Goal: Information Seeking & Learning: Check status

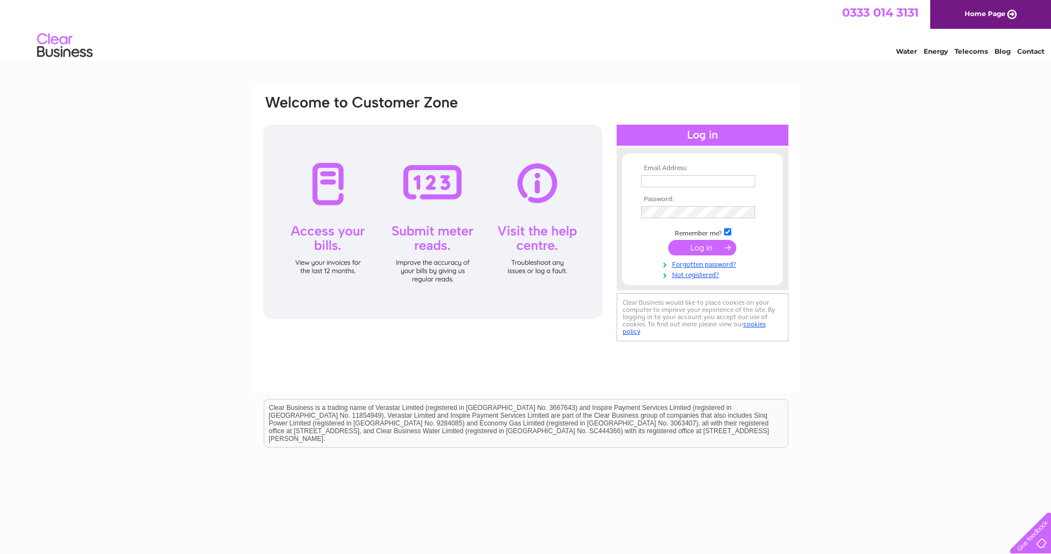
type input "jendeightonhairdressing1@gmail.com"
click at [693, 249] on input "submit" at bounding box center [702, 248] width 68 height 16
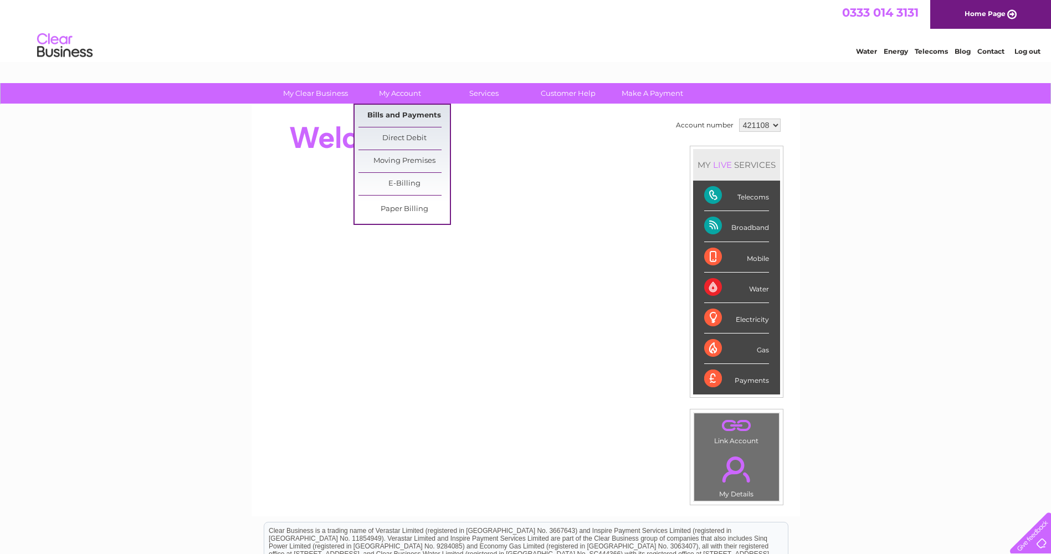
click at [406, 115] on link "Bills and Payments" at bounding box center [404, 116] width 91 height 22
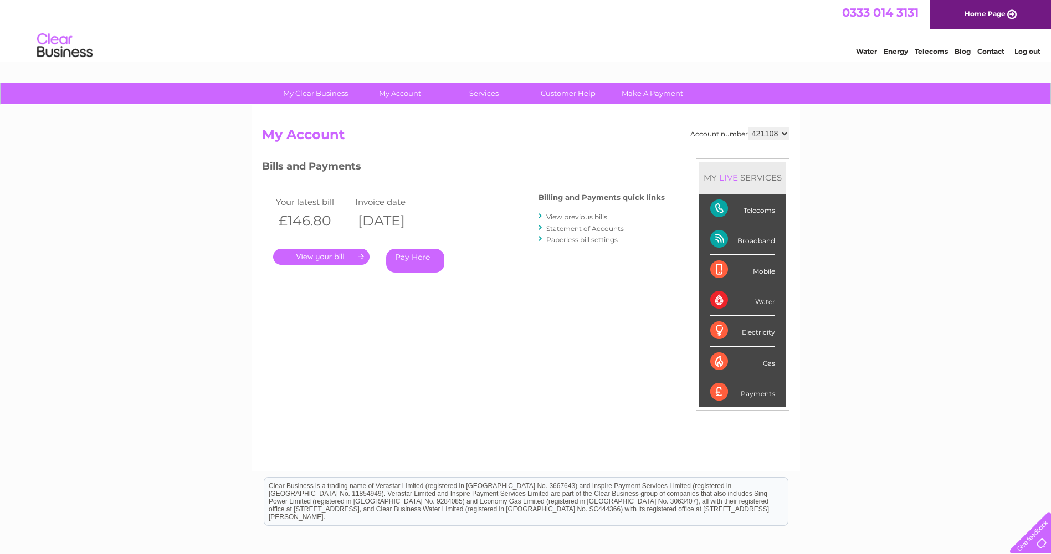
click at [338, 252] on link "." at bounding box center [321, 257] width 96 height 16
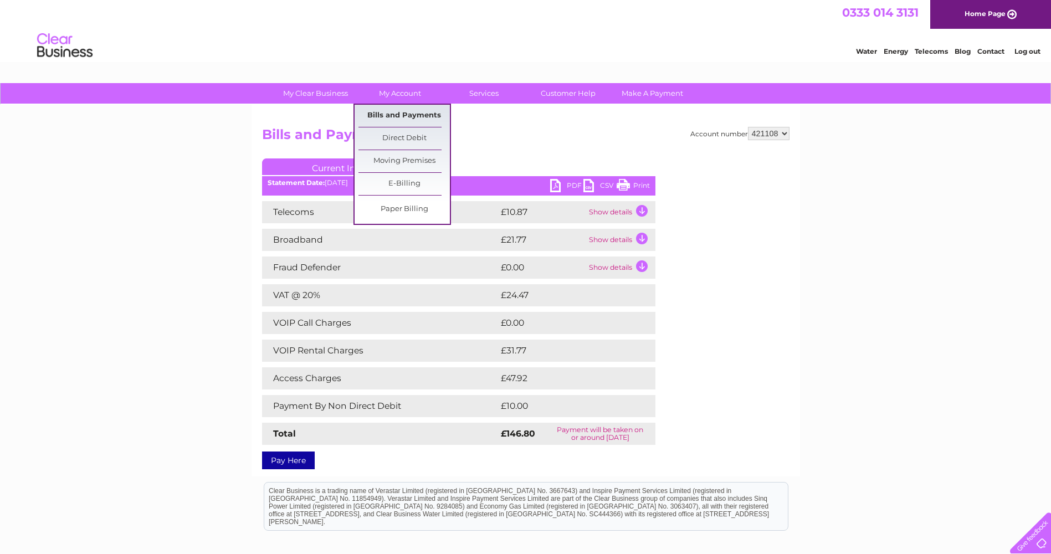
click at [410, 108] on link "Bills and Payments" at bounding box center [404, 116] width 91 height 22
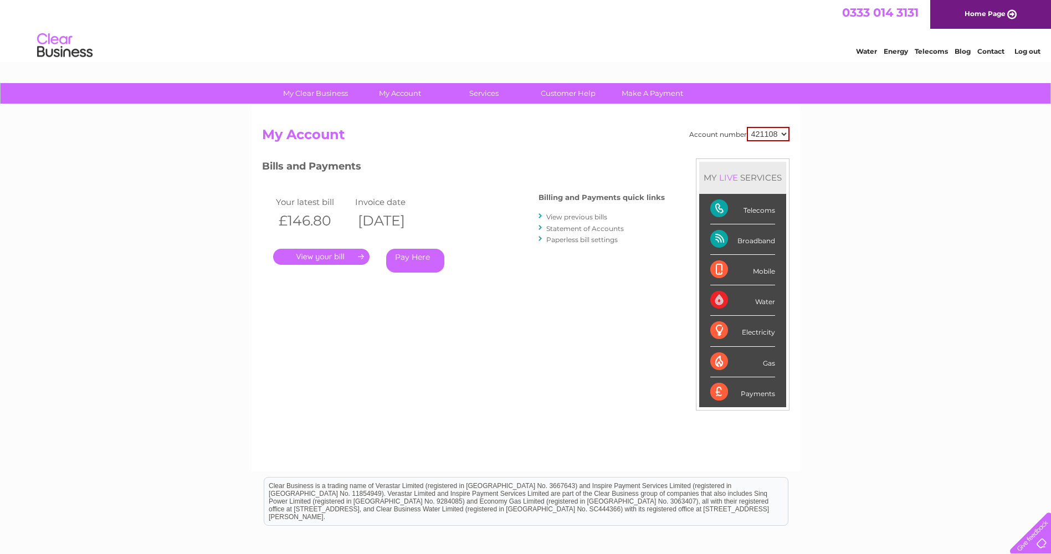
click at [590, 216] on link "View previous bills" at bounding box center [576, 217] width 61 height 8
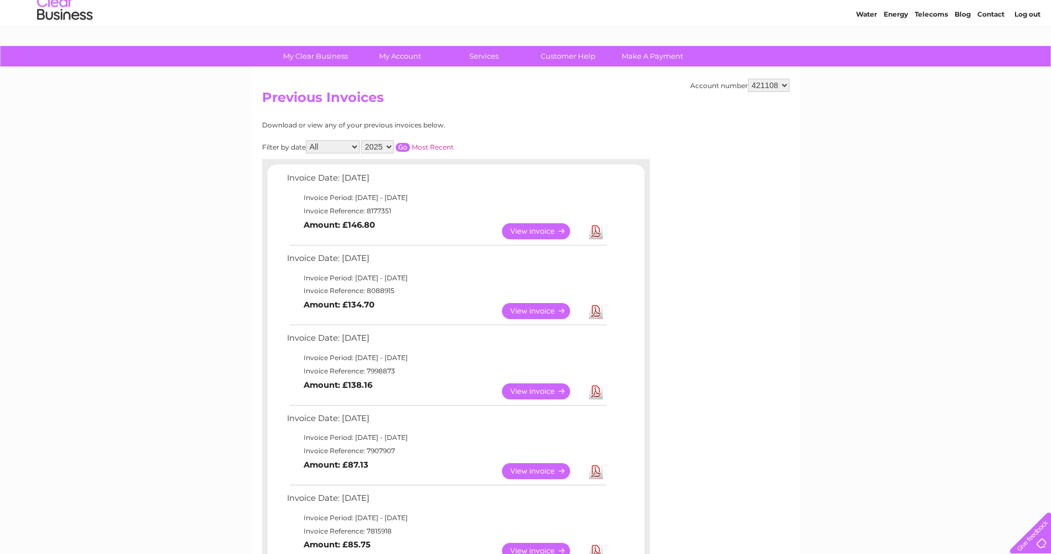
scroll to position [55, 0]
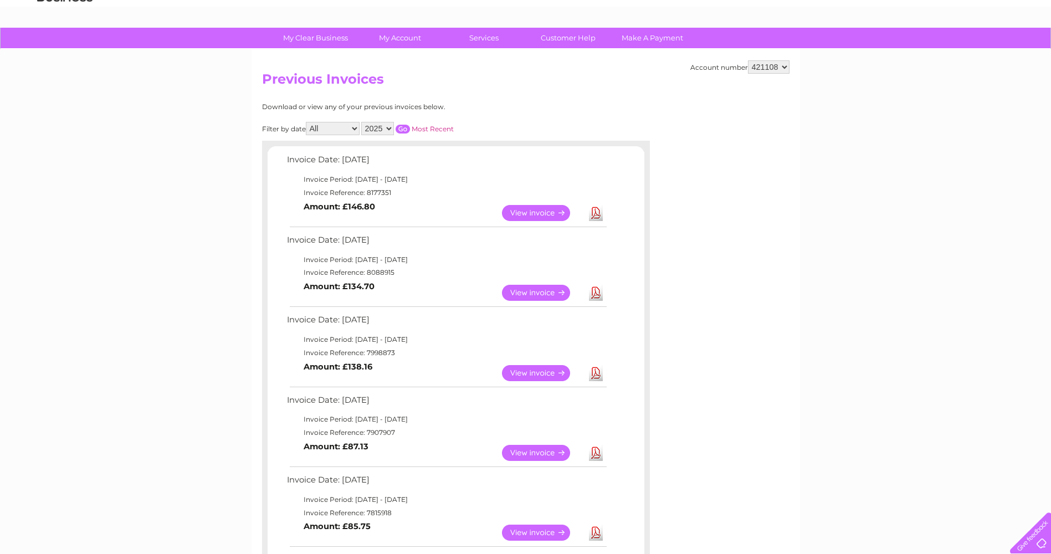
click at [536, 214] on link "View" at bounding box center [542, 213] width 81 height 16
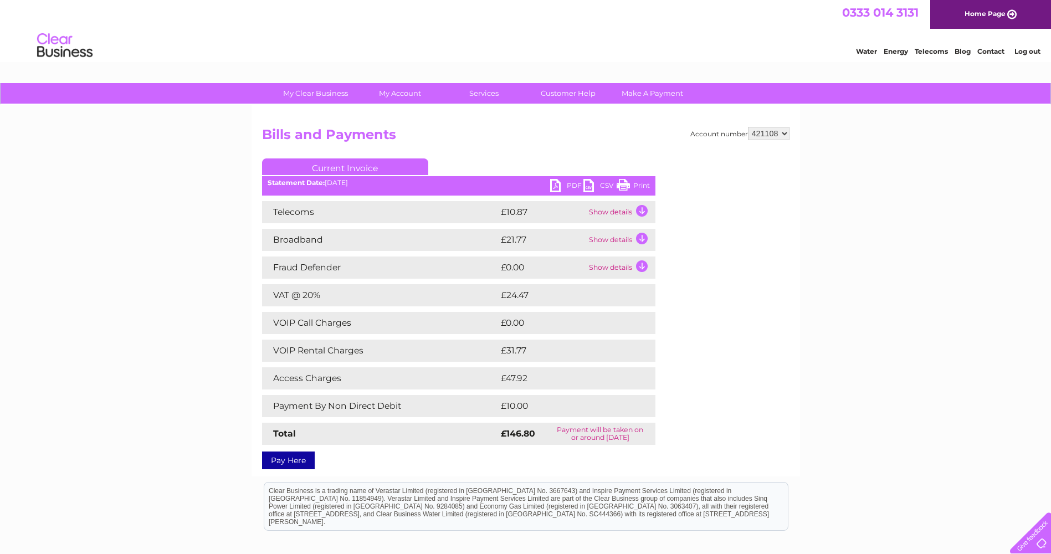
click at [640, 239] on td "Show details" at bounding box center [620, 240] width 69 height 22
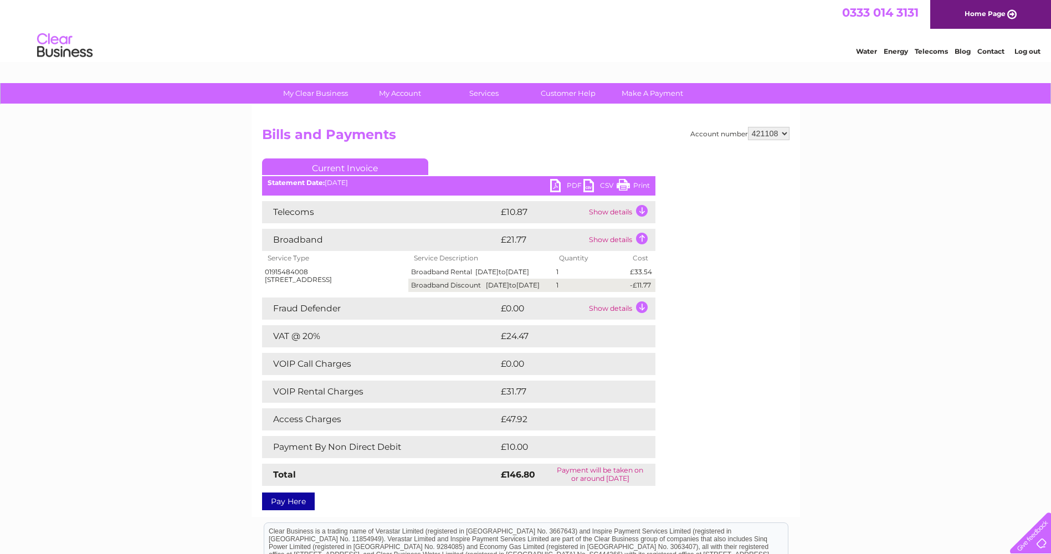
click at [641, 208] on td "Show details" at bounding box center [620, 212] width 69 height 22
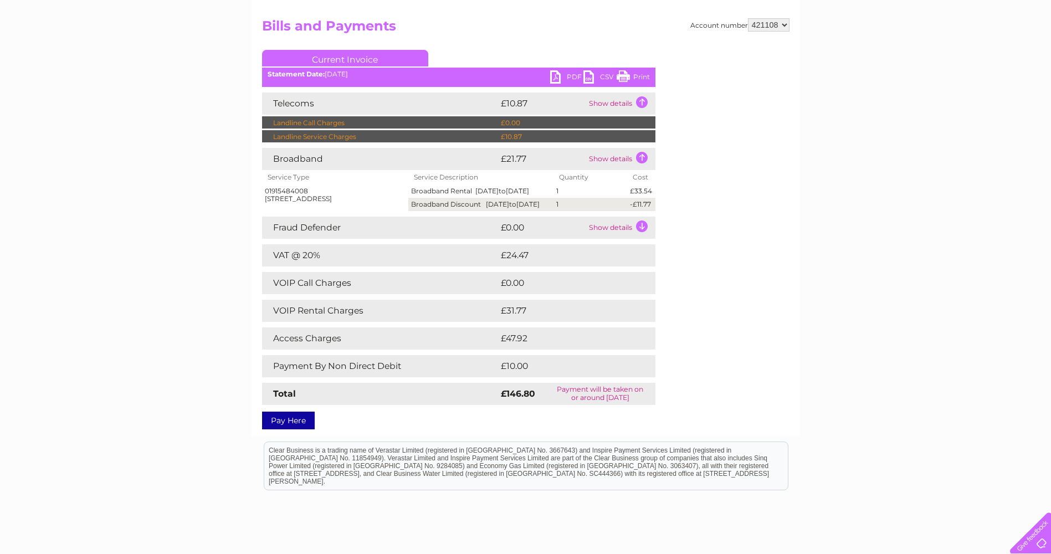
scroll to position [111, 0]
